Goal: Task Accomplishment & Management: Use online tool/utility

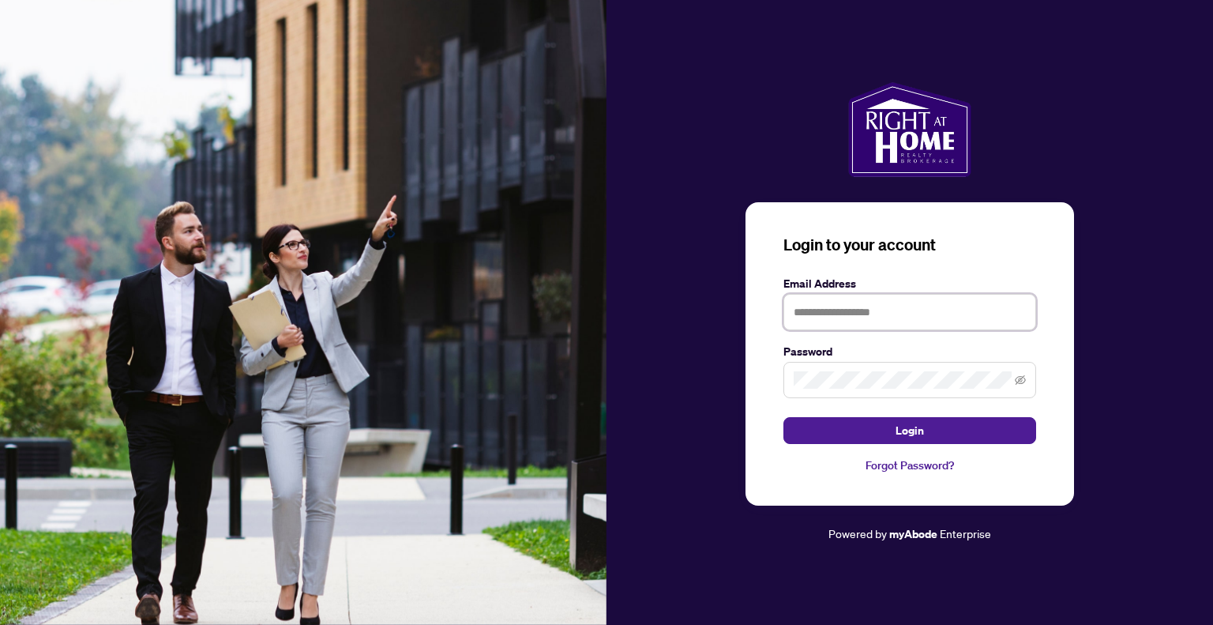
click at [891, 317] on input "text" at bounding box center [910, 312] width 253 height 36
type input "**********"
click at [1020, 372] on span at bounding box center [1020, 379] width 11 height 17
click at [1018, 379] on icon "eye-invisible" at bounding box center [1020, 379] width 11 height 9
click at [926, 429] on button "Login" at bounding box center [910, 430] width 253 height 27
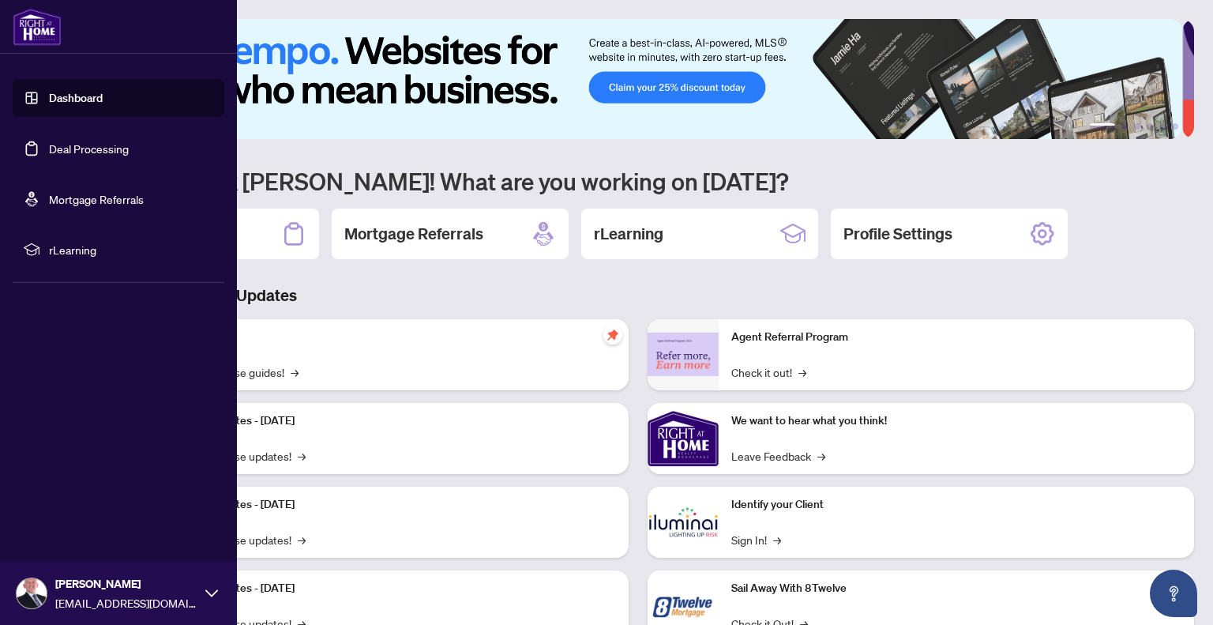
click at [90, 148] on link "Deal Processing" at bounding box center [89, 148] width 80 height 14
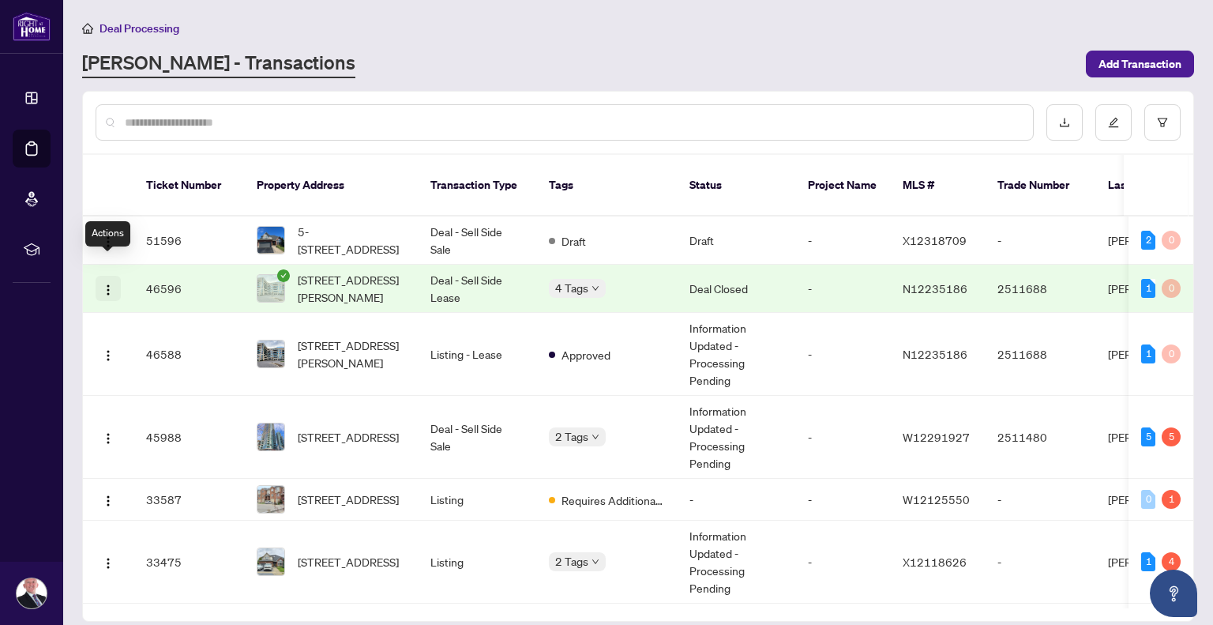
click at [110, 284] on img "button" at bounding box center [108, 290] width 13 height 13
